Goal: Check status: Check status

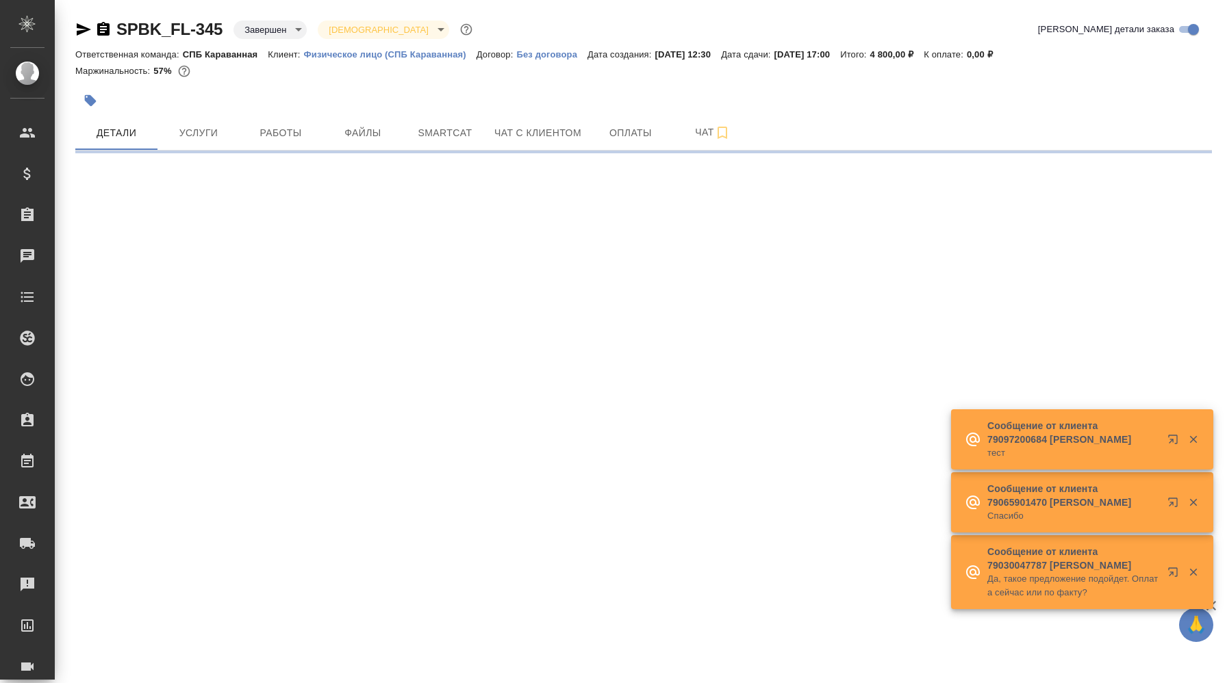
select select "RU"
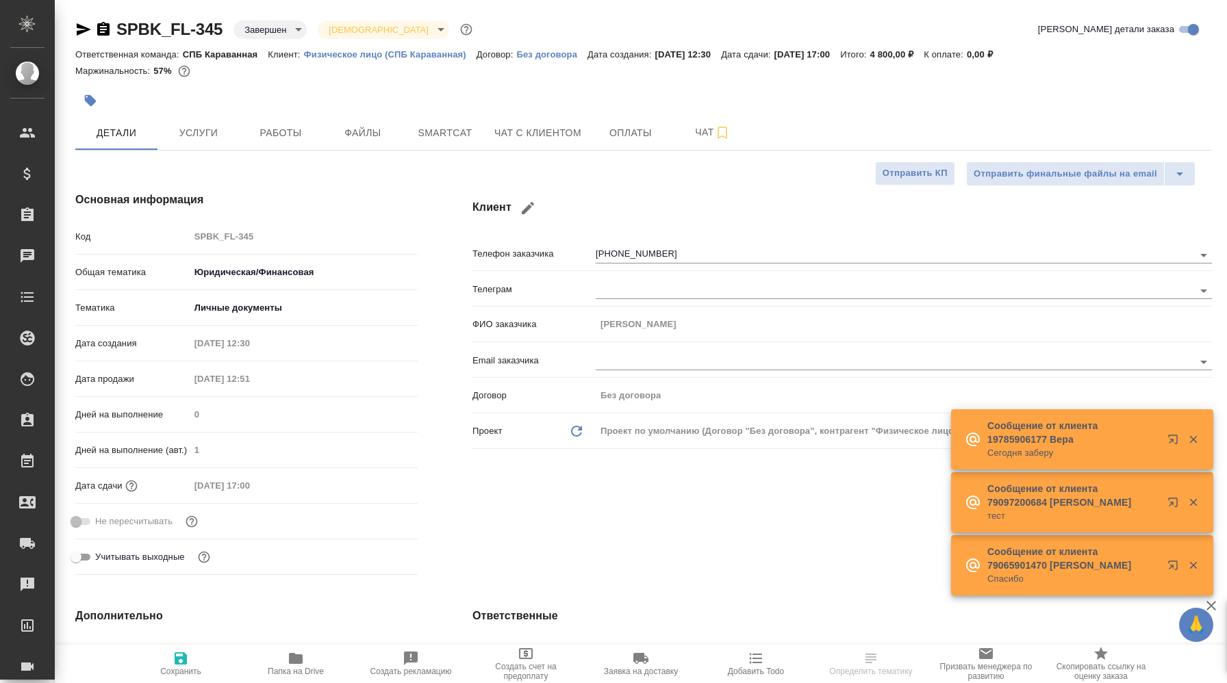
type input "Газизов Ринат"
type input "[PERSON_NAME]"
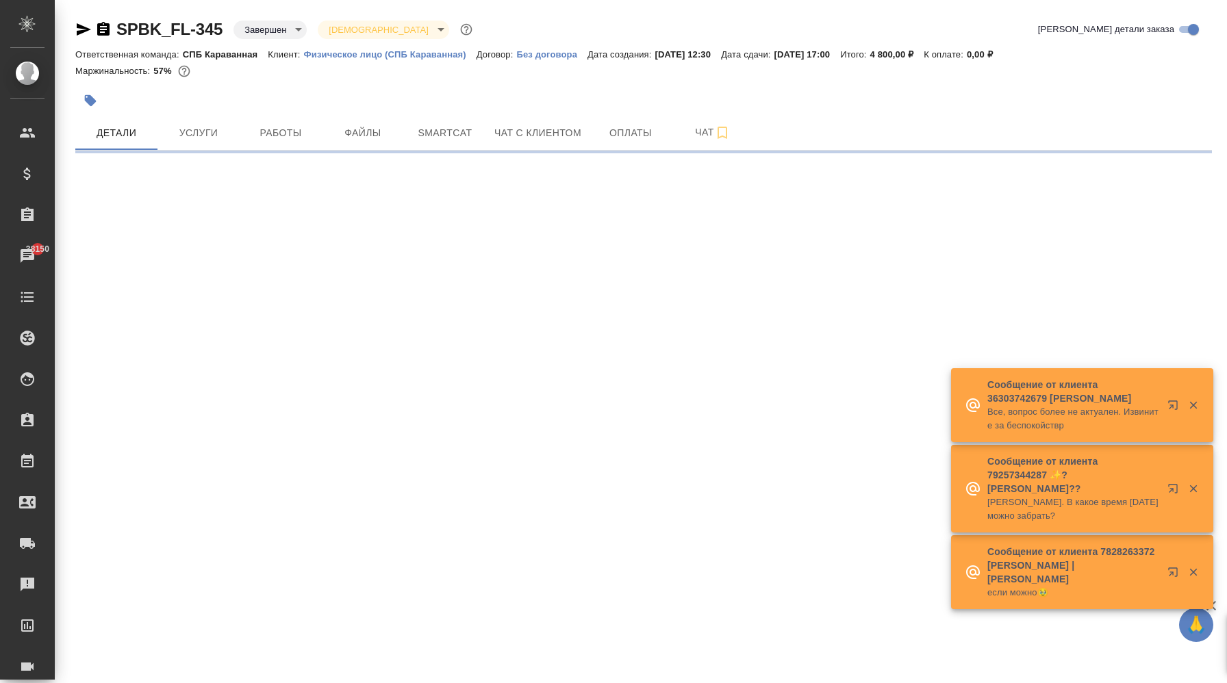
select select "RU"
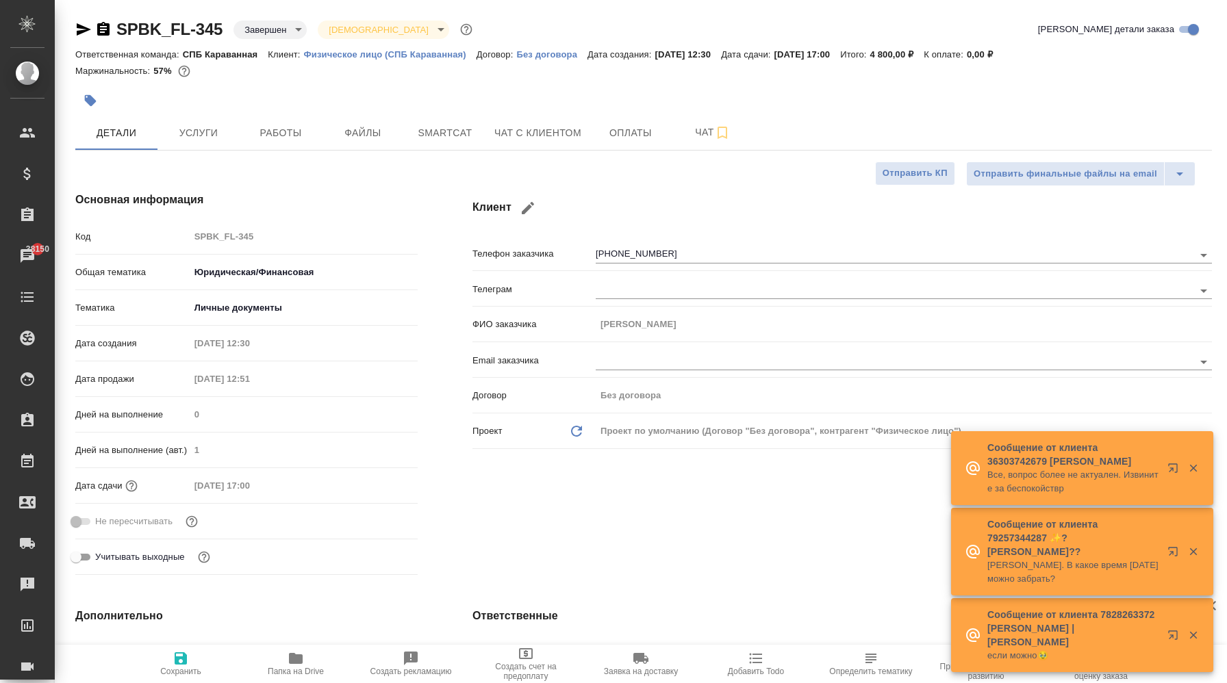
type textarea "x"
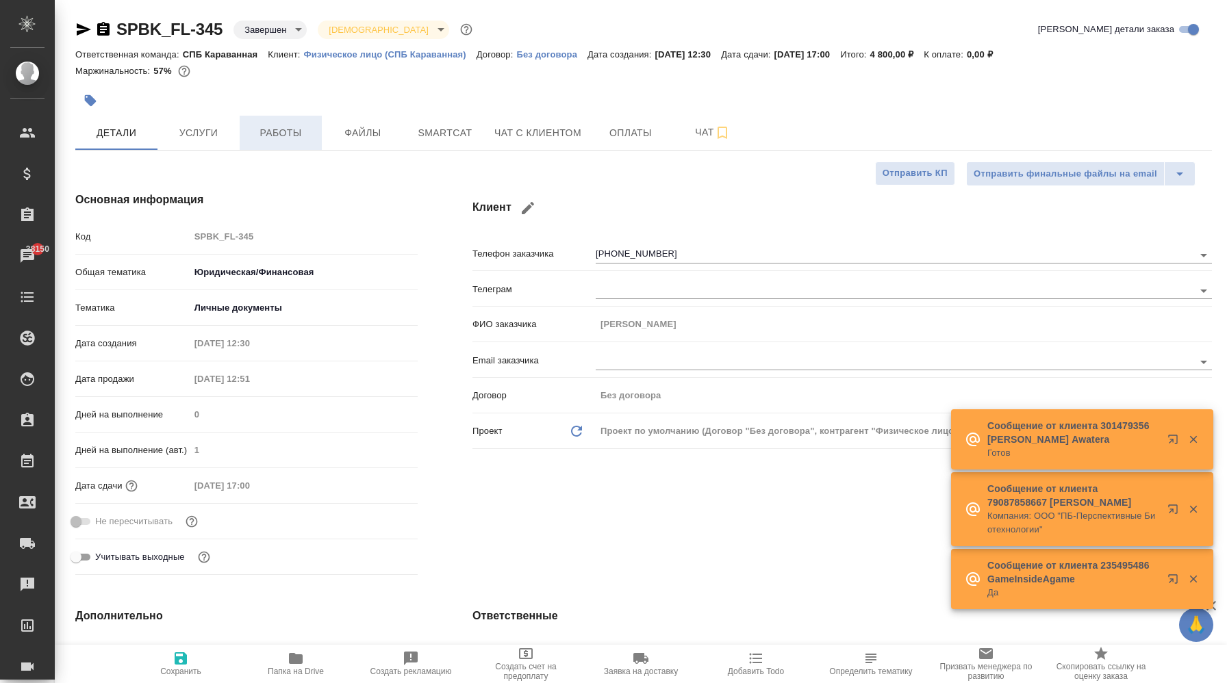
click at [262, 139] on span "Работы" at bounding box center [281, 133] width 66 height 17
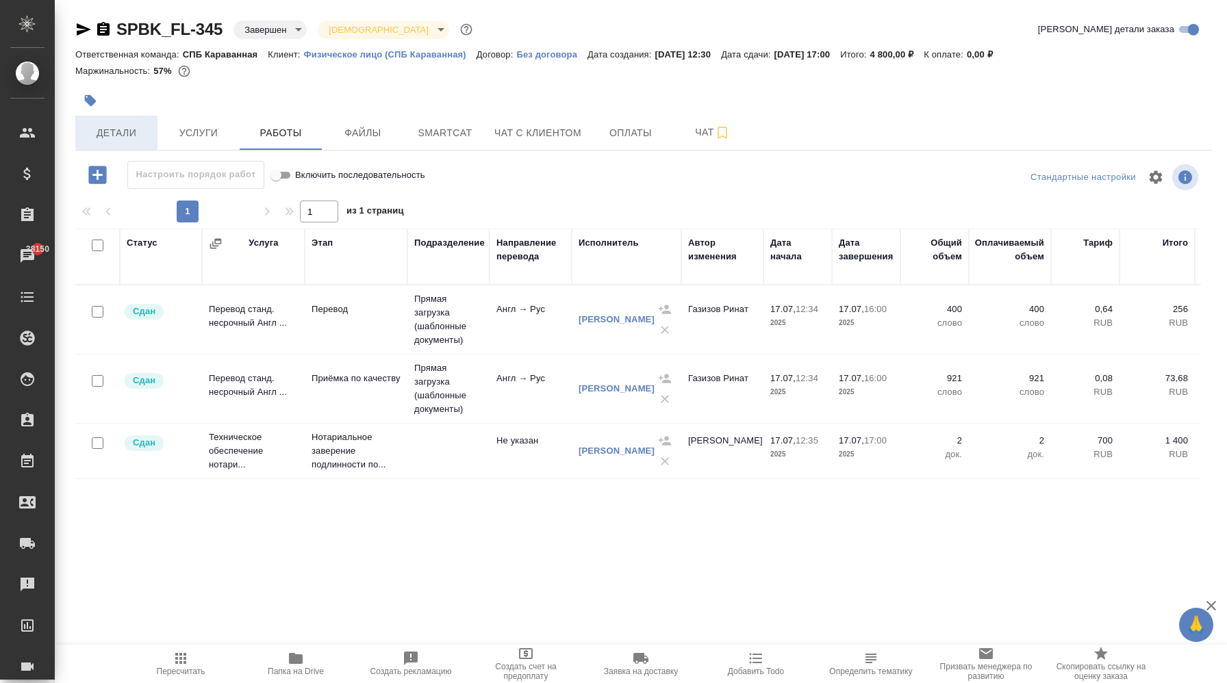
click at [123, 128] on span "Детали" at bounding box center [117, 133] width 66 height 17
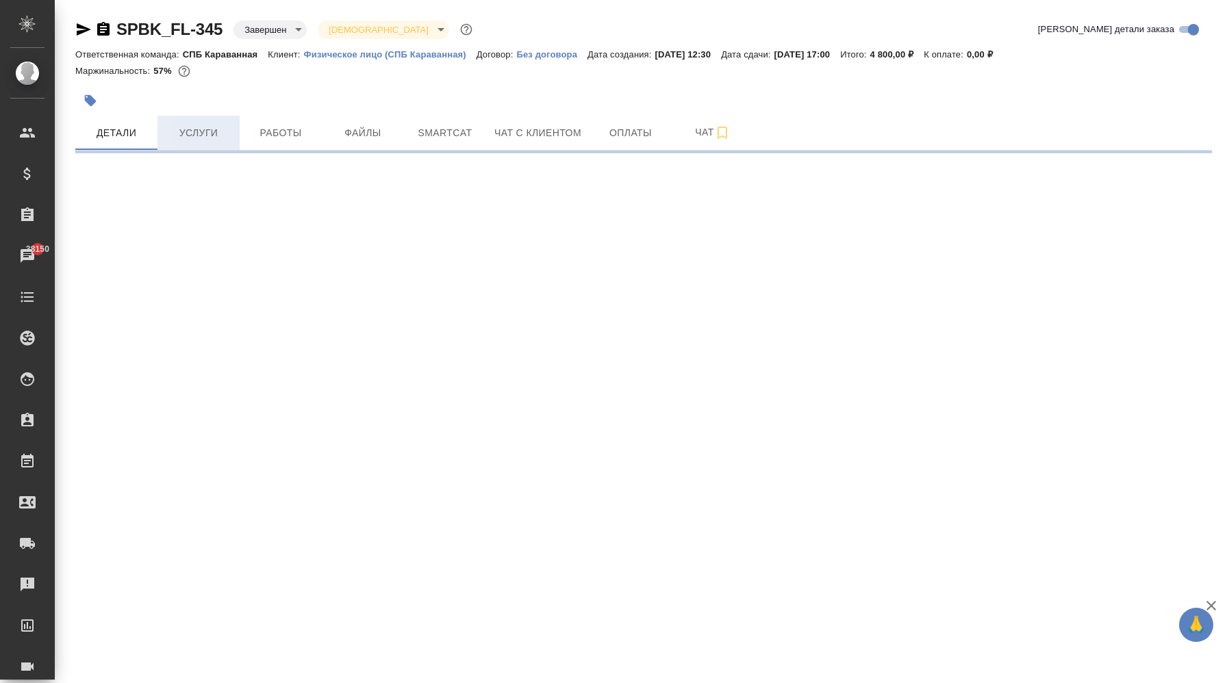
click at [201, 136] on span "Услуги" at bounding box center [199, 133] width 66 height 17
select select "RU"
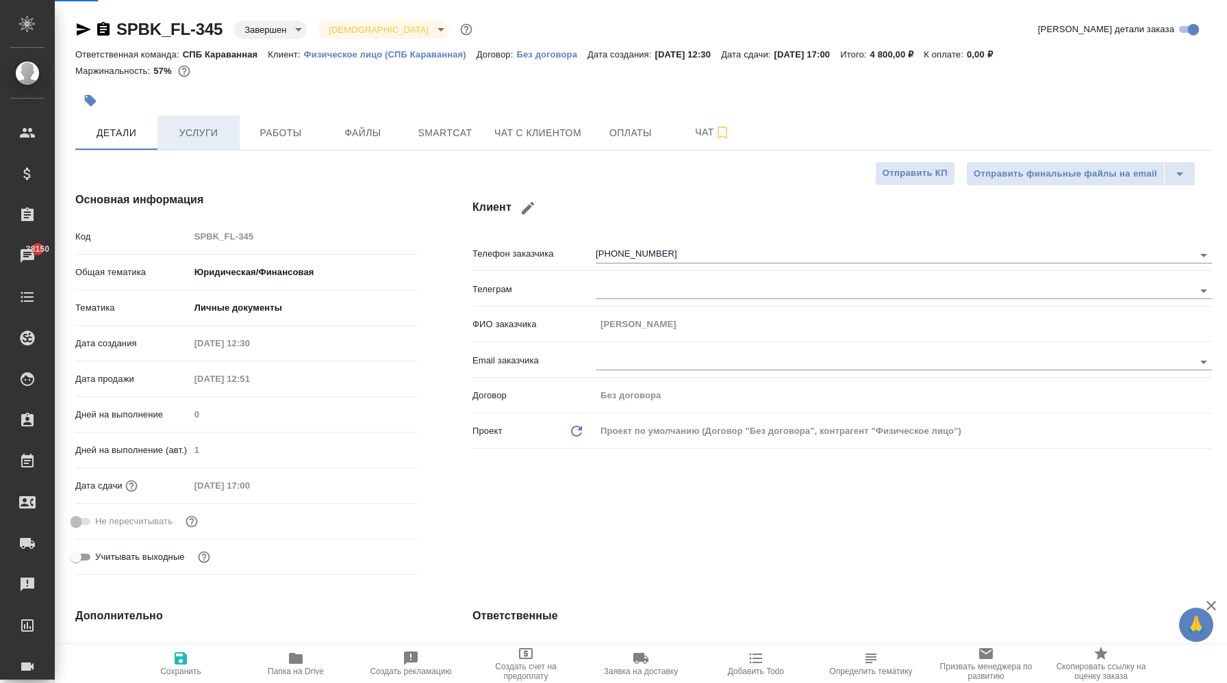
type textarea "x"
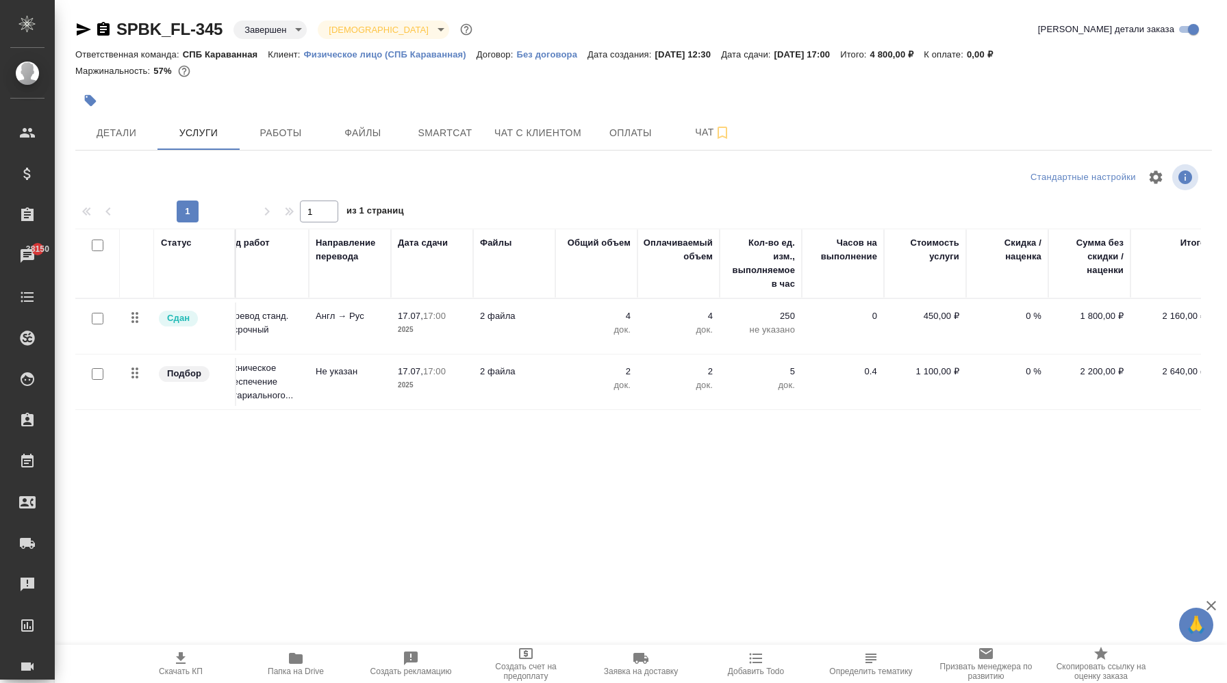
scroll to position [0, 125]
